Goal: Transaction & Acquisition: Purchase product/service

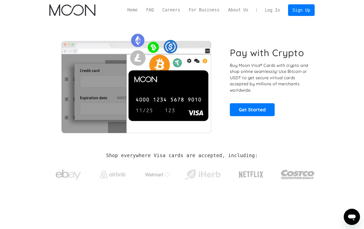
click at [269, 9] on link "Log In" at bounding box center [273, 10] width 24 height 11
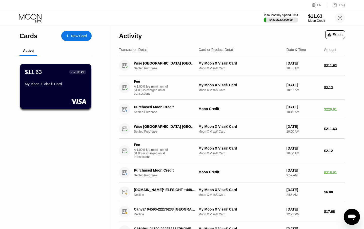
click at [313, 19] on div "Moon Credit" at bounding box center [316, 21] width 17 height 4
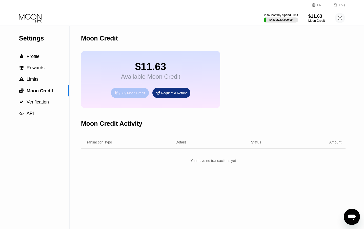
click at [143, 90] on div "Buy Moon Credit" at bounding box center [130, 93] width 38 height 10
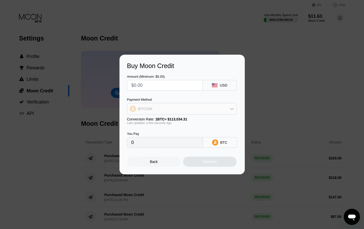
click at [173, 106] on div "BITCOIN" at bounding box center [181, 109] width 109 height 10
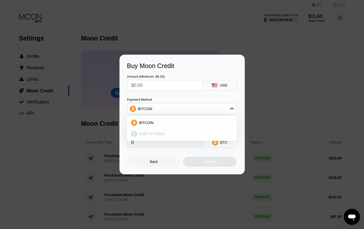
click at [172, 130] on div "USDT on TRON" at bounding box center [182, 134] width 107 height 10
type input "0.00"
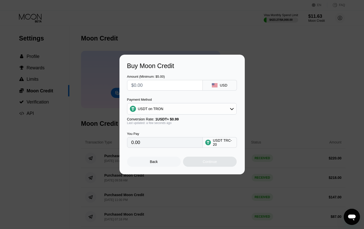
click at [153, 84] on input "text" at bounding box center [164, 85] width 67 height 10
type input "$4"
type input "4.04"
type input "$41"
type input "41.41"
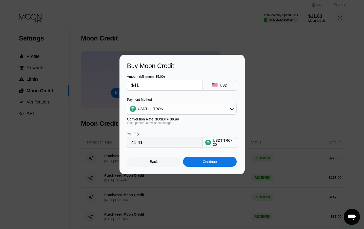
type input "$415"
type input "419.19"
type input "$41"
type input "41.41"
type input "$4"
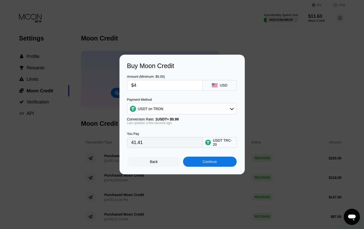
type input "4.04"
type input "$44"
type input "44.44"
type input "$4"
type input "4.04"
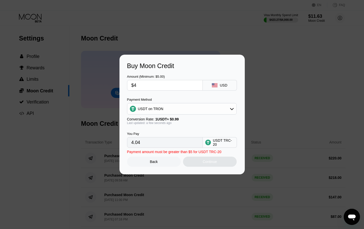
type input "$41"
type input "41.41"
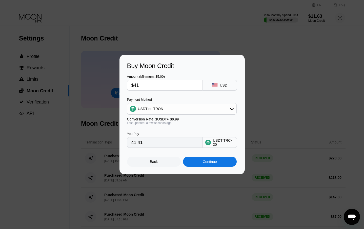
type input "$414"
type input "418.18"
type input "$414"
click at [201, 162] on div "Continue" at bounding box center [210, 162] width 54 height 10
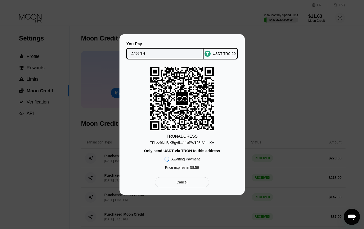
click at [180, 141] on div "TPbzz9NLBjKBgv5...11ePW198LVtLLKV" at bounding box center [182, 143] width 64 height 4
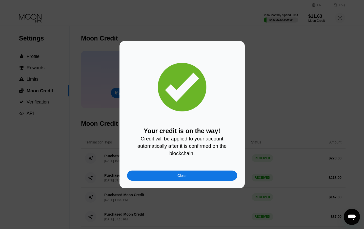
click at [198, 171] on div "Close" at bounding box center [182, 176] width 110 height 10
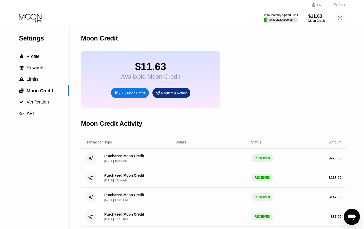
click at [38, 20] on icon at bounding box center [31, 18] width 24 height 9
